Goal: Find specific page/section: Find specific page/section

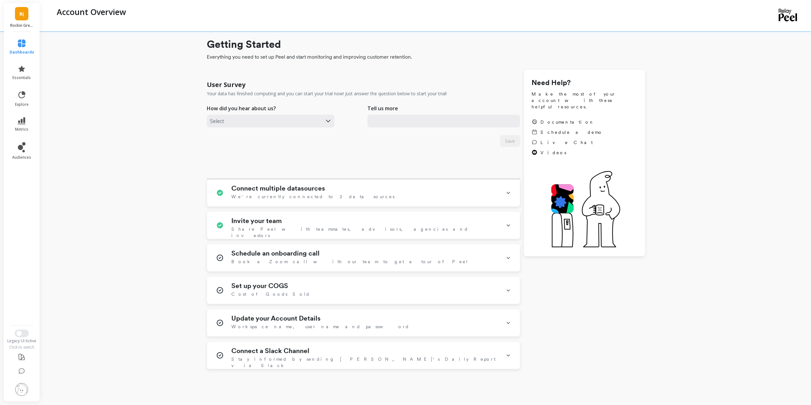
click at [27, 20] on link "R(" at bounding box center [21, 13] width 13 height 13
click at [71, 44] on p "Boka - Amazon (Essor)" at bounding box center [87, 47] width 44 height 6
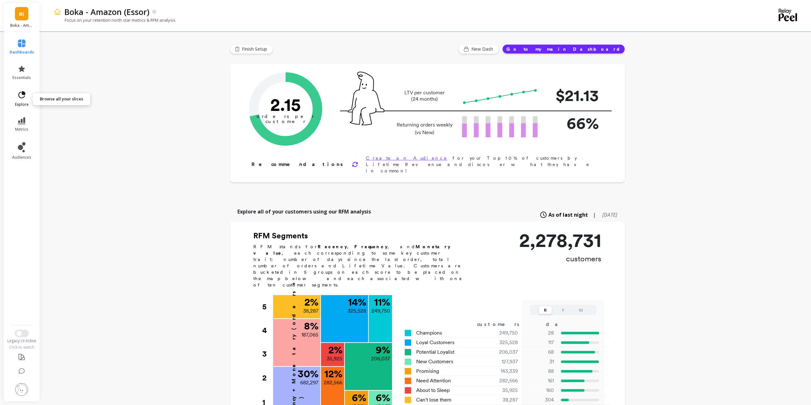
click at [22, 93] on icon at bounding box center [23, 93] width 3 height 3
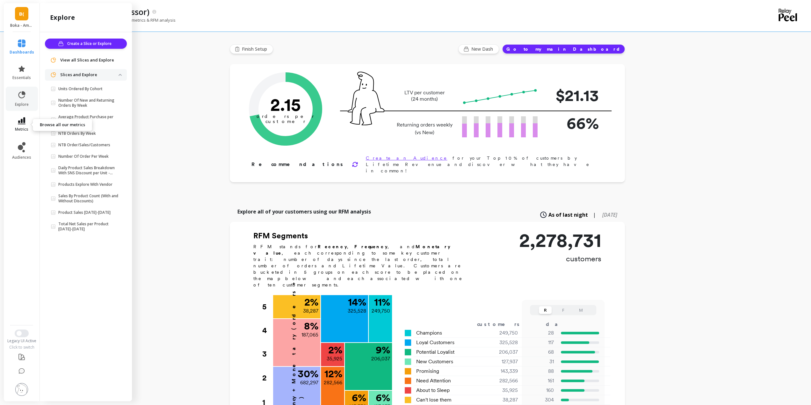
click at [21, 120] on icon at bounding box center [22, 120] width 8 height 7
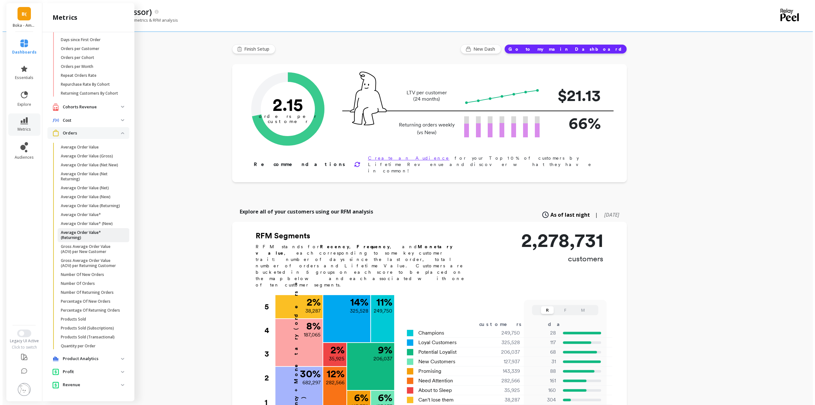
scroll to position [64, 0]
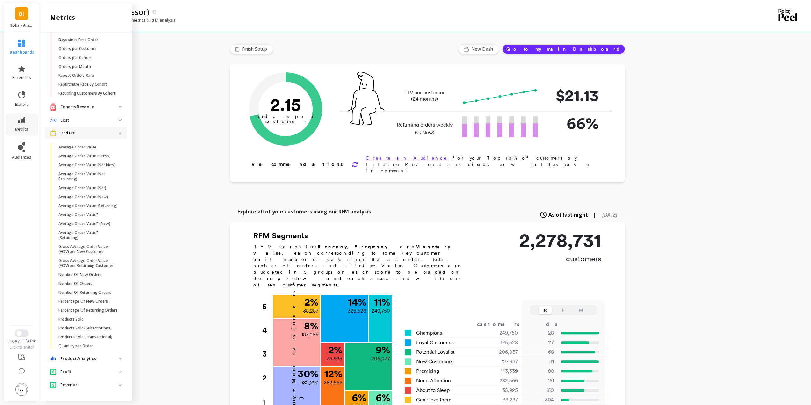
click at [84, 104] on p "Cohorts Revenue" at bounding box center [89, 107] width 58 height 6
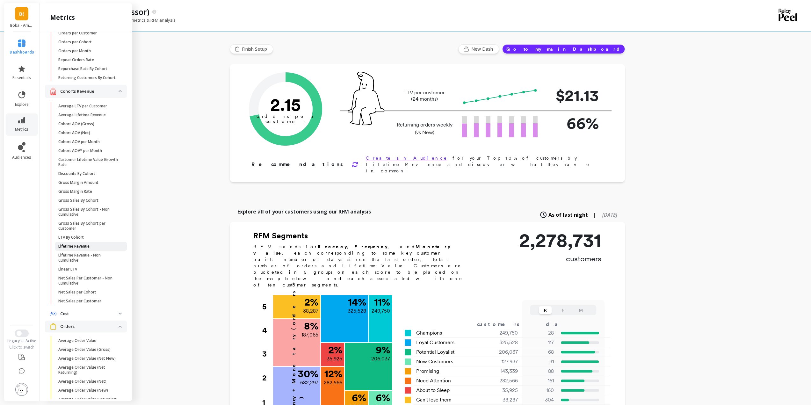
click at [85, 249] on p "Lifetime Revenue" at bounding box center [73, 246] width 31 height 5
